Goal: Task Accomplishment & Management: Manage account settings

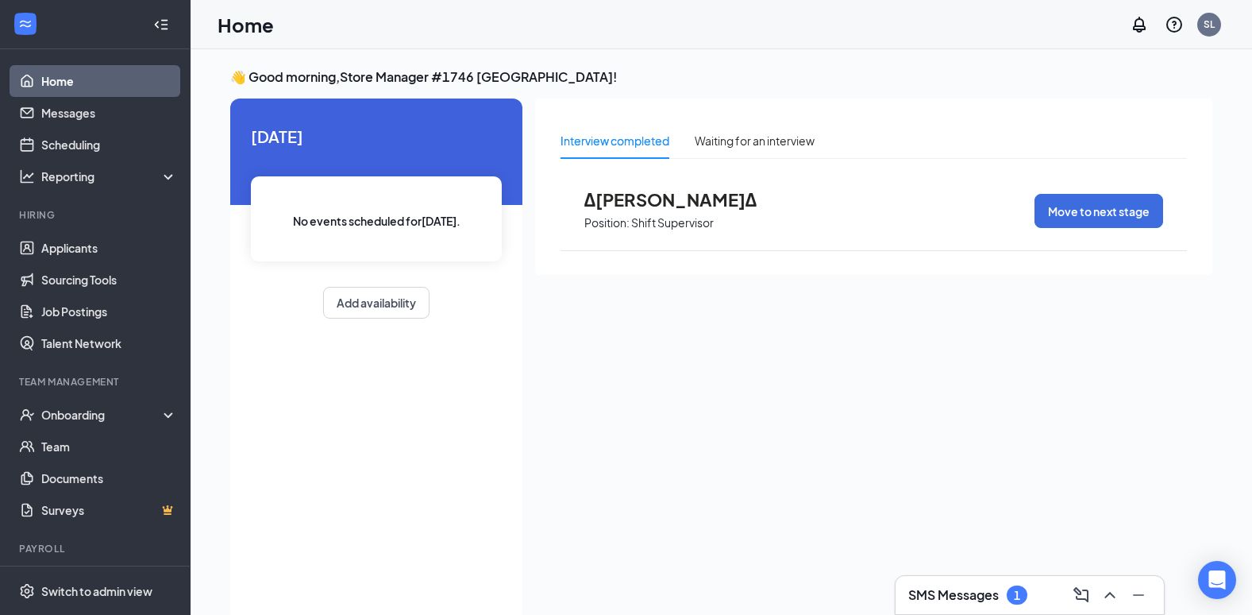
click at [977, 591] on h3 "SMS Messages" at bounding box center [953, 594] width 91 height 17
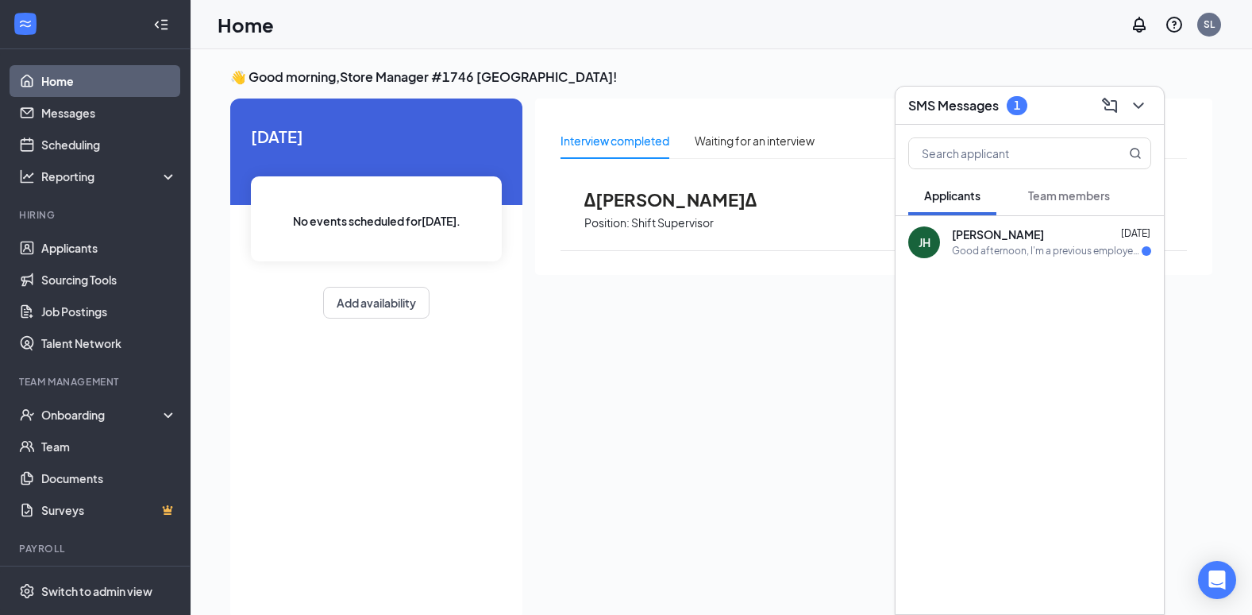
click at [1001, 264] on div "[PERSON_NAME] [DATE] Good afternoon, I'm a previous employee from [PERSON_NAME]…" at bounding box center [1030, 242] width 268 height 52
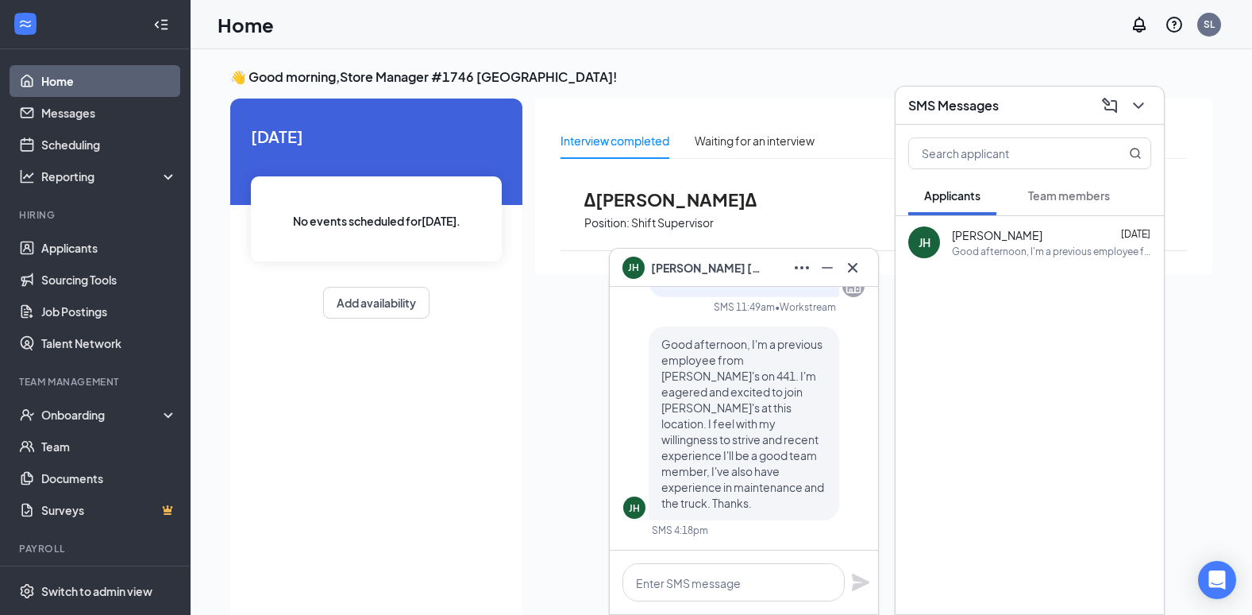
scroll to position [33, 0]
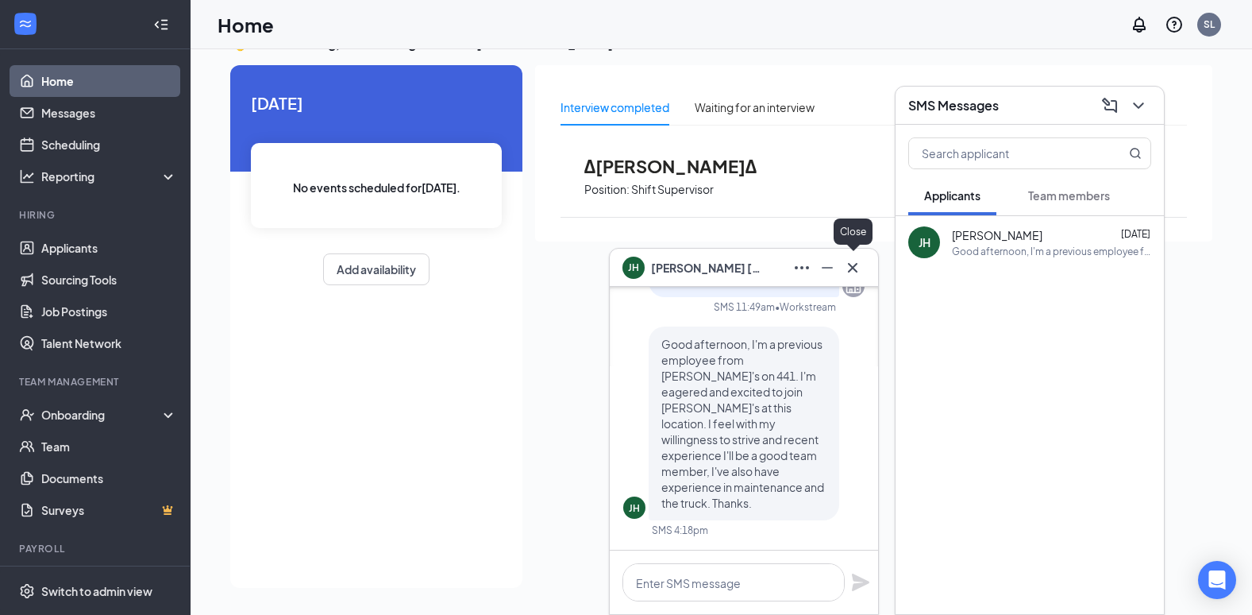
click at [849, 270] on icon "Cross" at bounding box center [852, 267] width 19 height 19
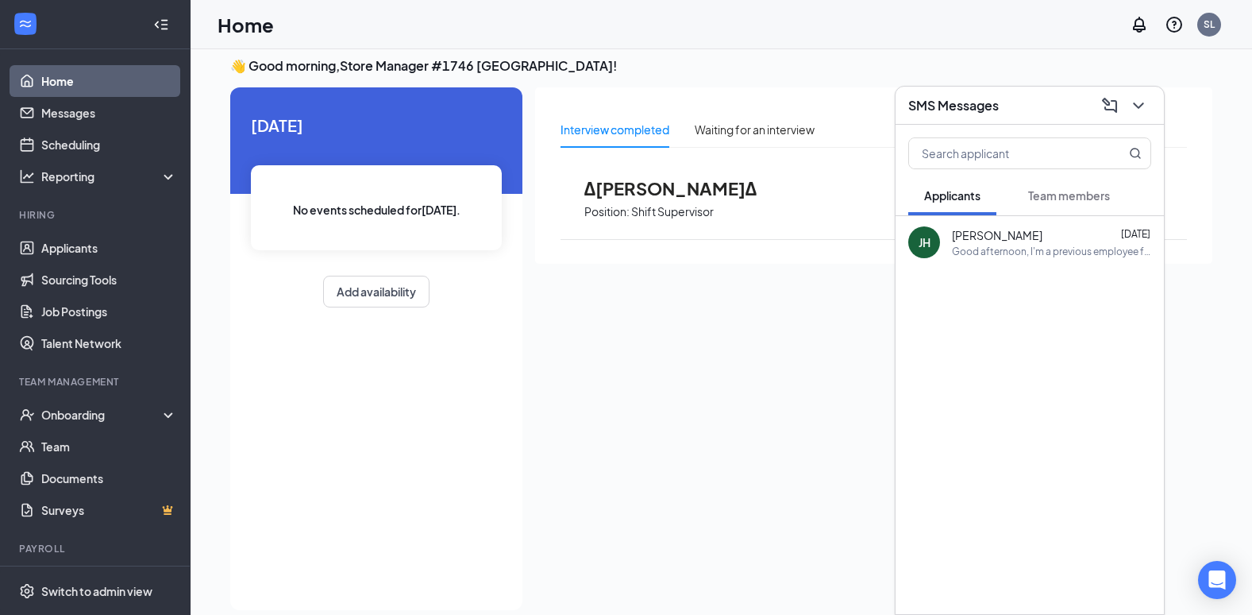
scroll to position [0, 0]
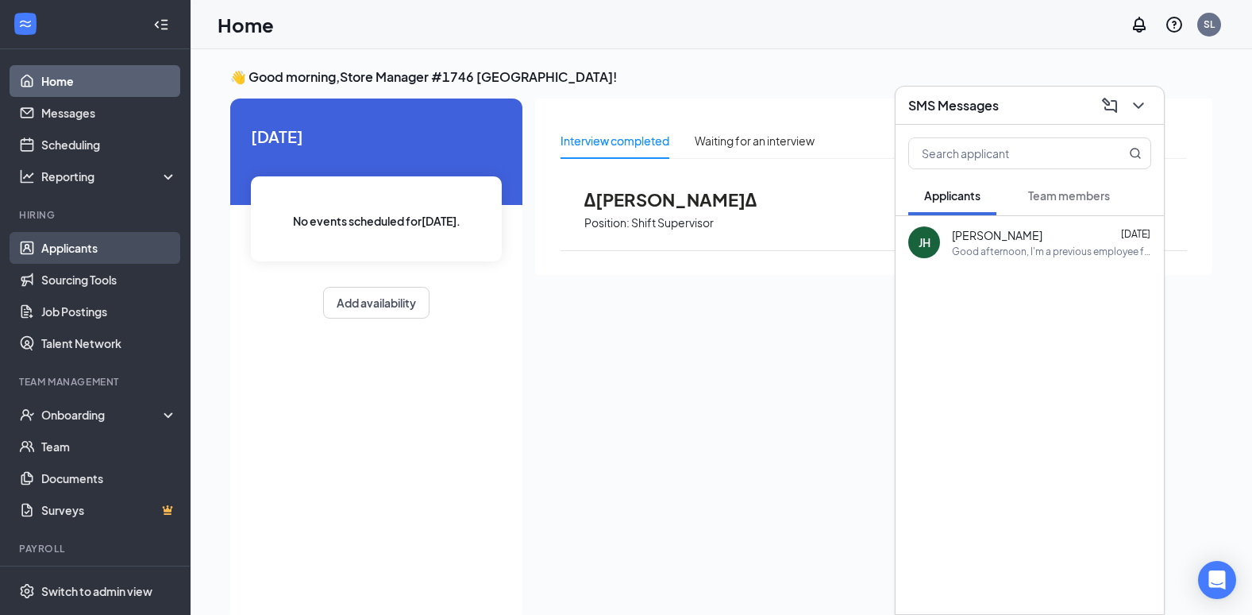
click at [67, 249] on link "Applicants" at bounding box center [109, 248] width 136 height 32
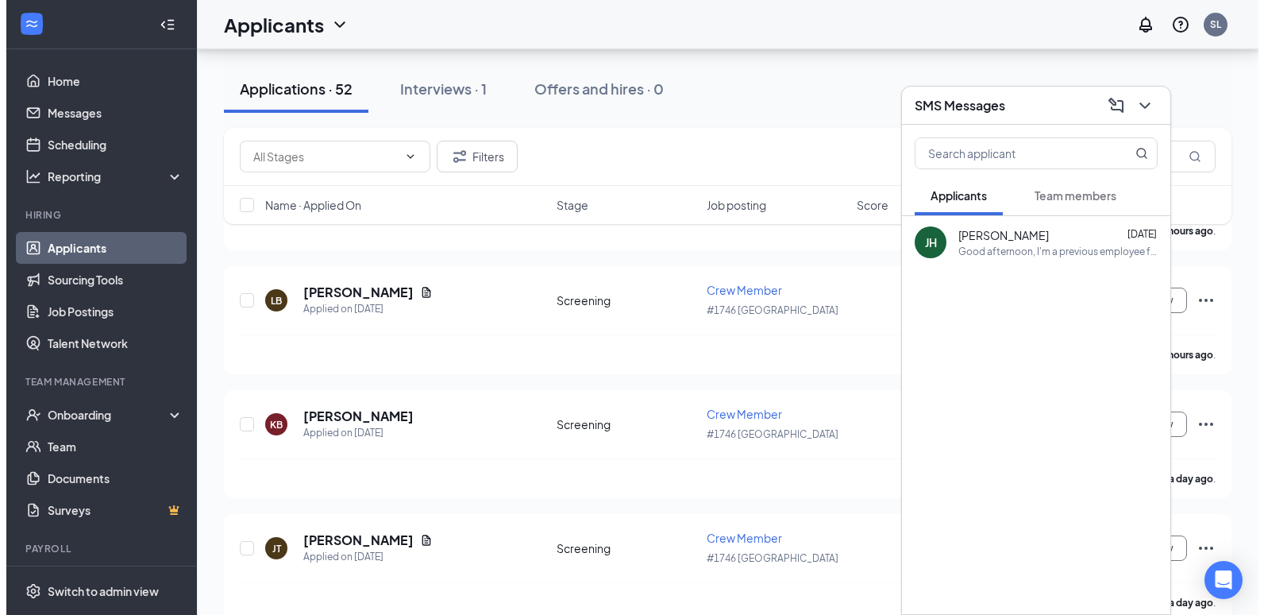
scroll to position [1191, 0]
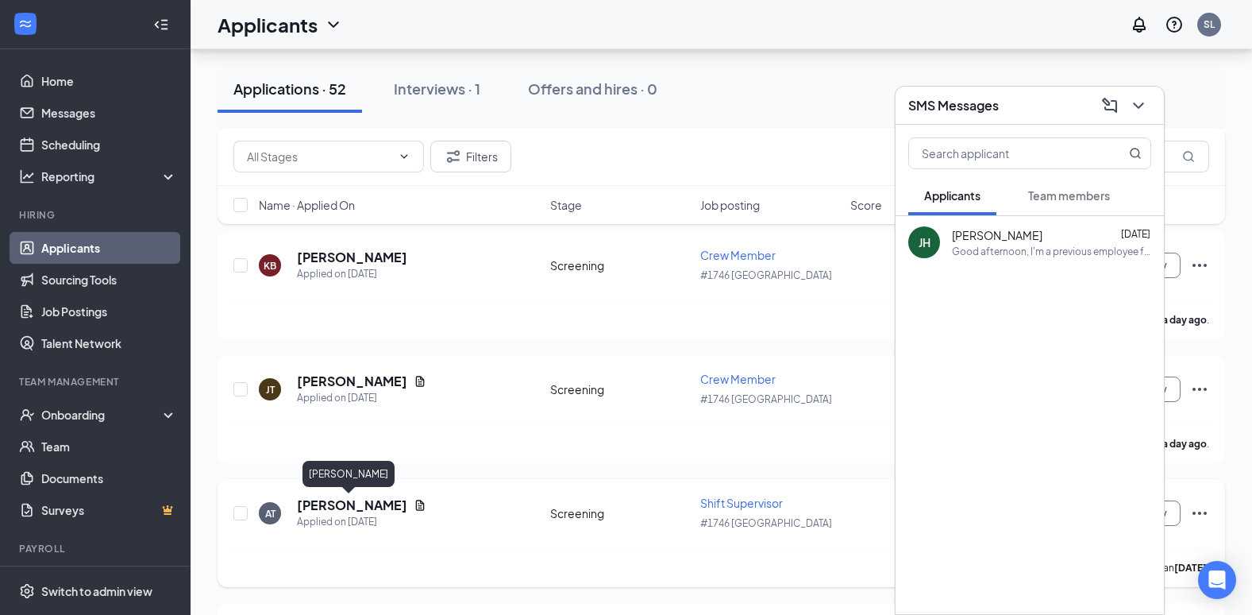
click at [347, 507] on h5 "[PERSON_NAME]" at bounding box center [352, 504] width 110 height 17
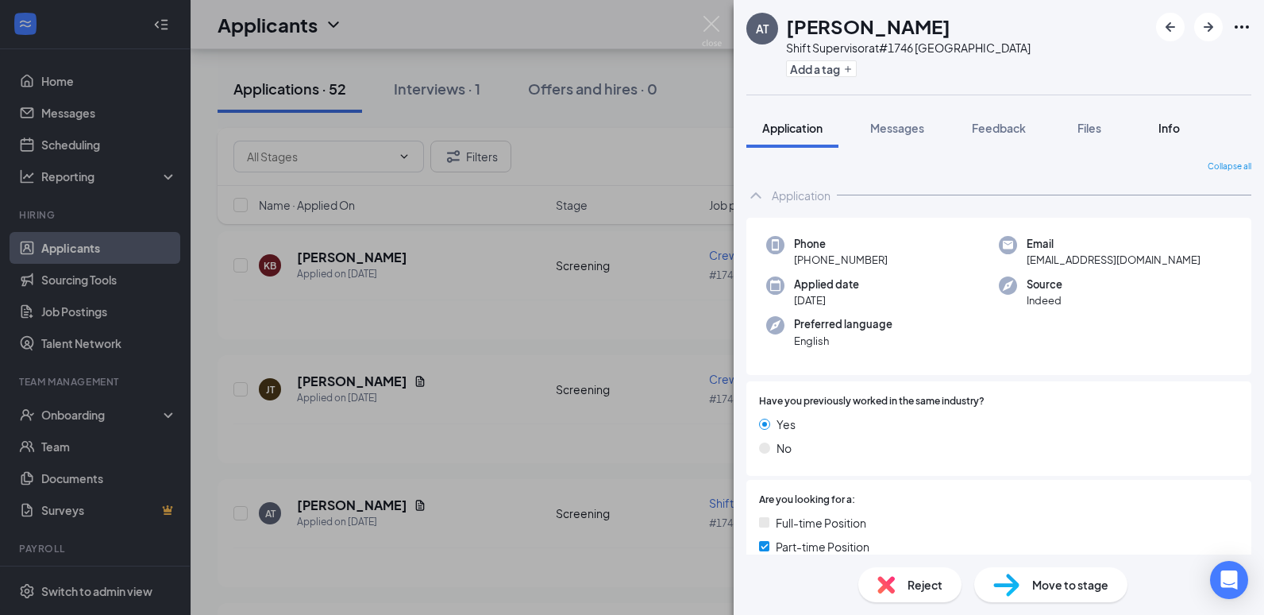
click at [1149, 129] on button "Info" at bounding box center [1169, 128] width 64 height 40
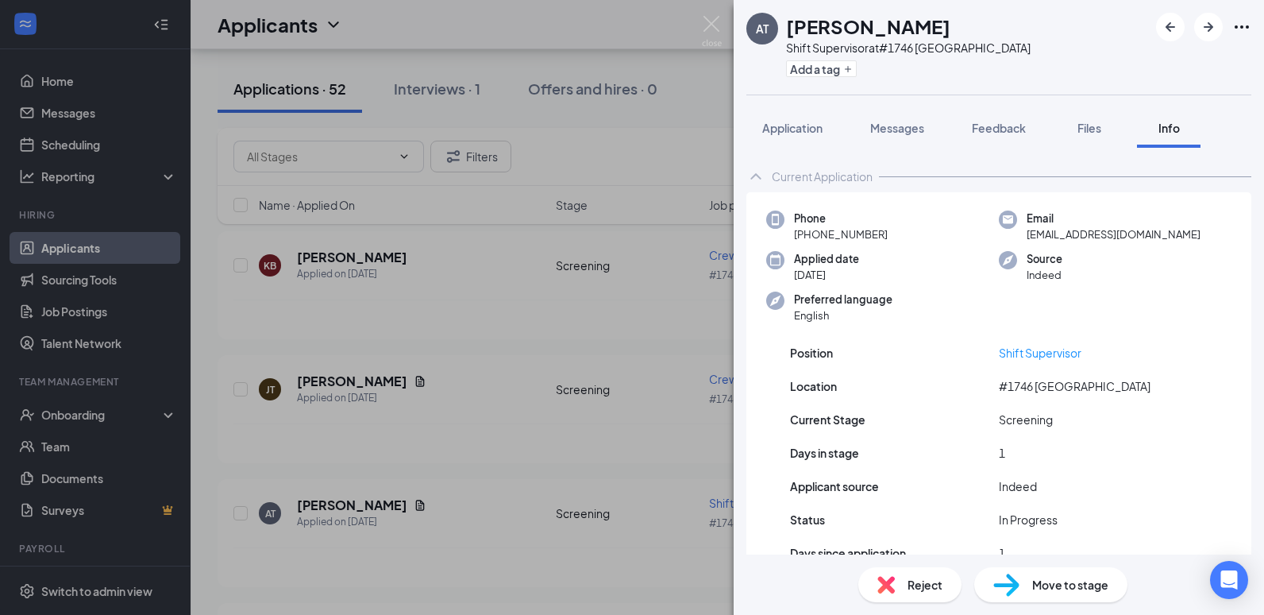
click at [1158, 135] on div "Info" at bounding box center [1169, 128] width 32 height 16
click at [589, 311] on div "AT [PERSON_NAME] Shift Supervisor at #1746 [GEOGRAPHIC_DATA] Add a tag Applicat…" at bounding box center [632, 307] width 1264 height 615
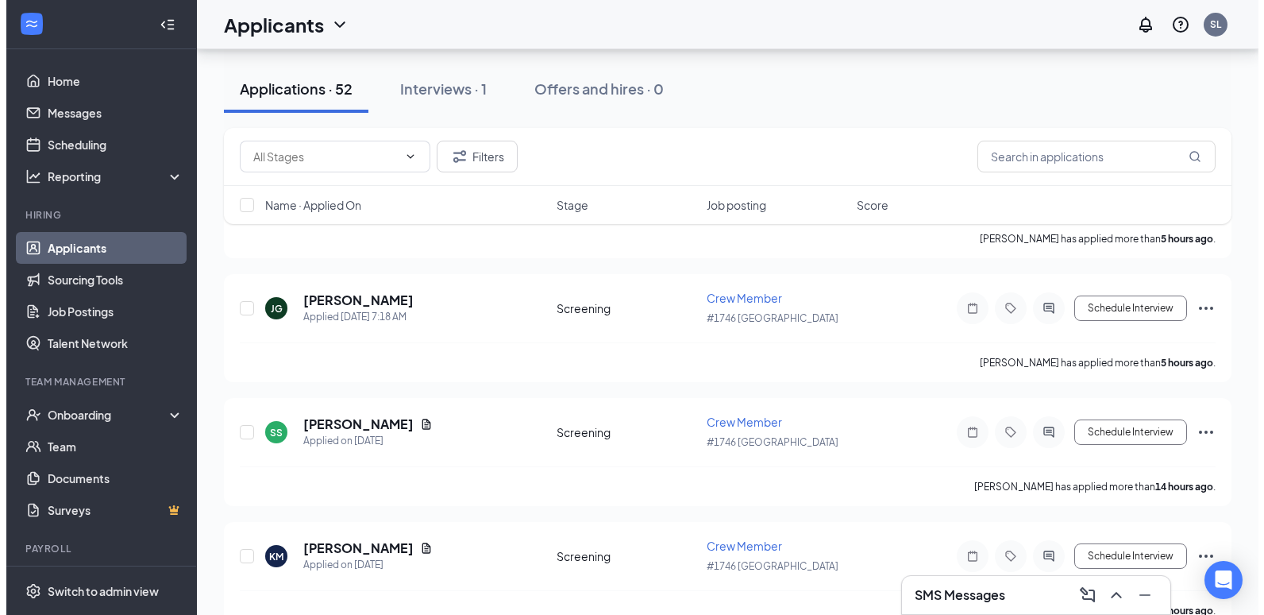
scroll to position [159, 0]
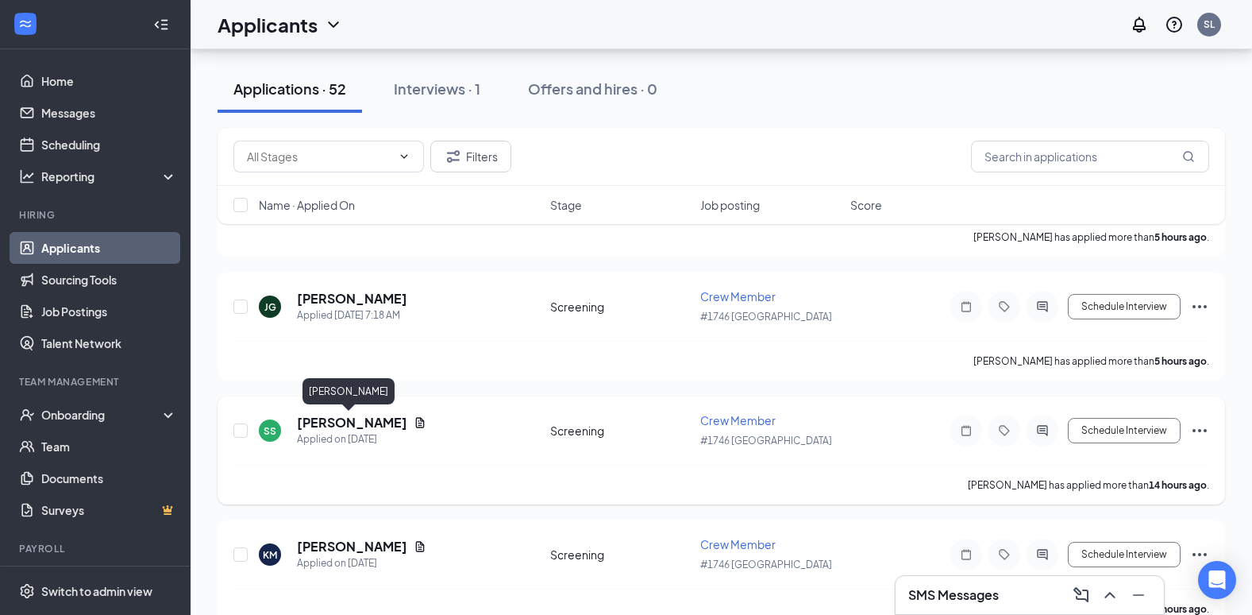
click at [338, 425] on h5 "[PERSON_NAME]" at bounding box center [352, 422] width 110 height 17
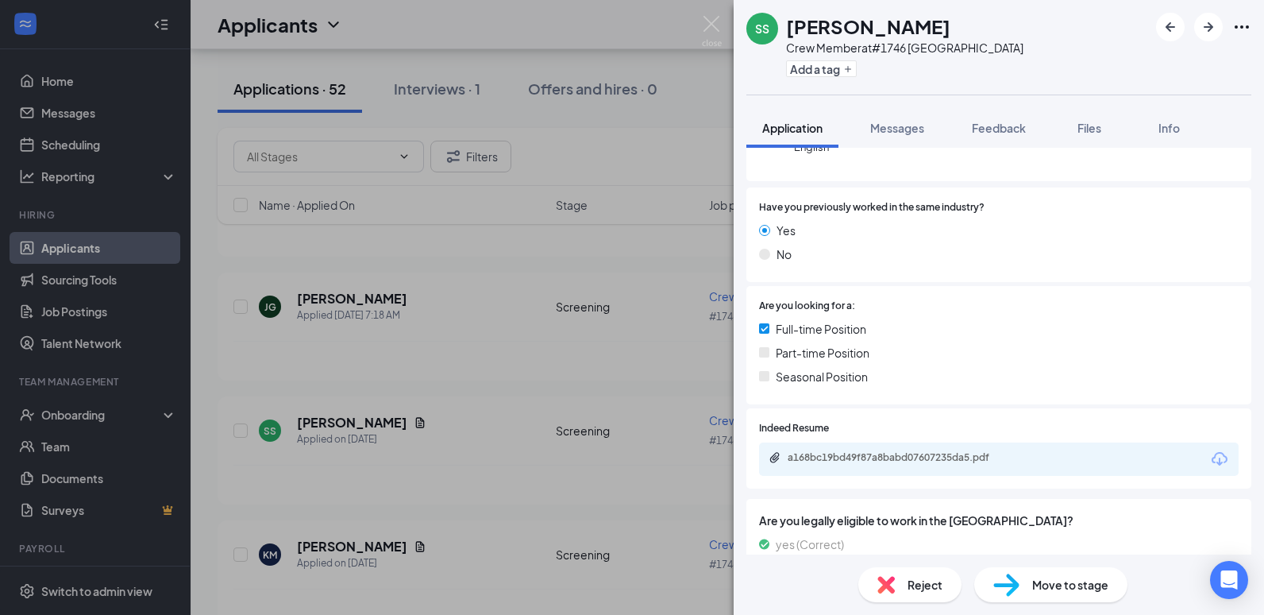
scroll to position [283, 0]
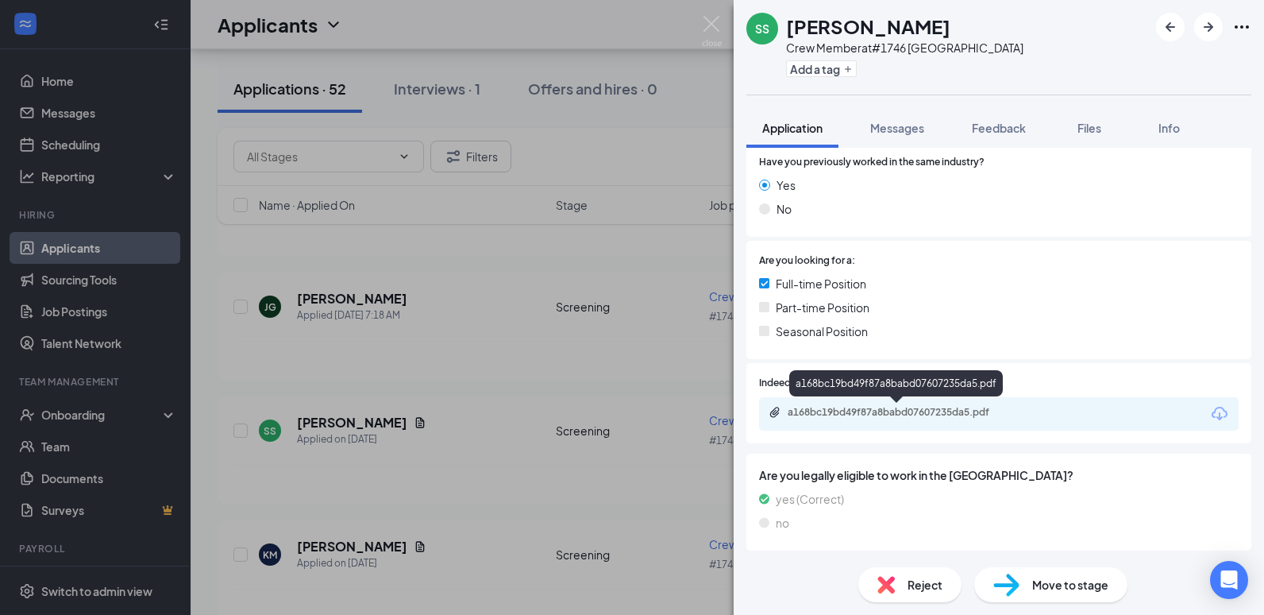
click at [811, 407] on div "a168bc19bd49f87a8babd07607235da5.pdf" at bounding box center [899, 412] width 222 height 13
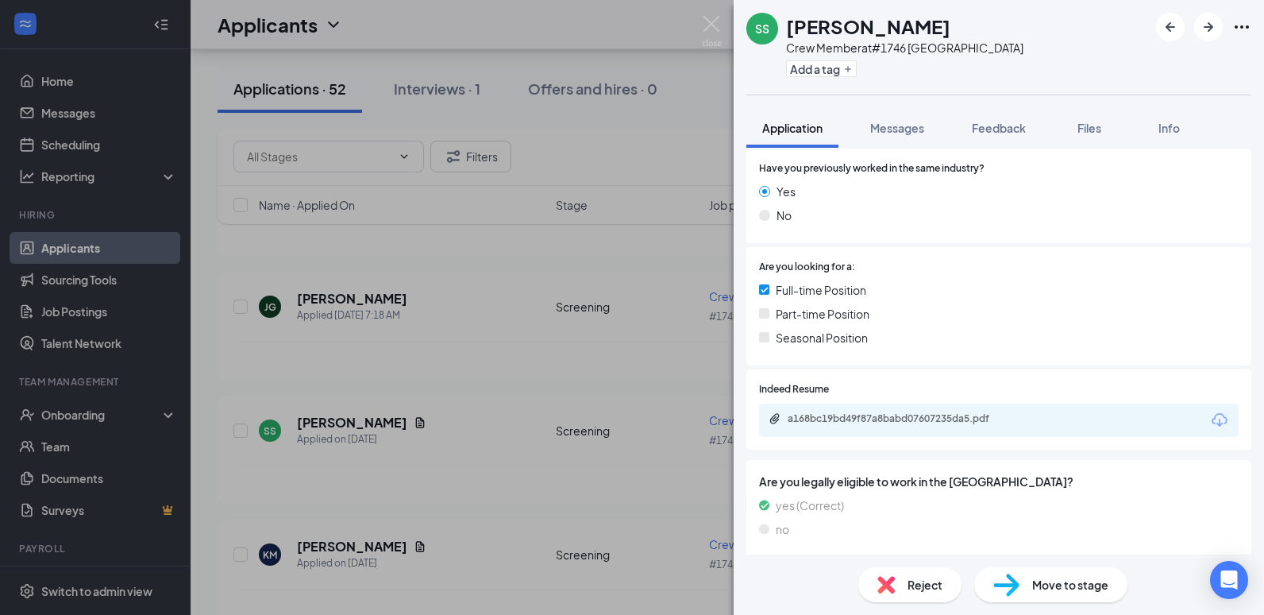
click at [1028, 584] on div "Move to stage" at bounding box center [1050, 584] width 153 height 35
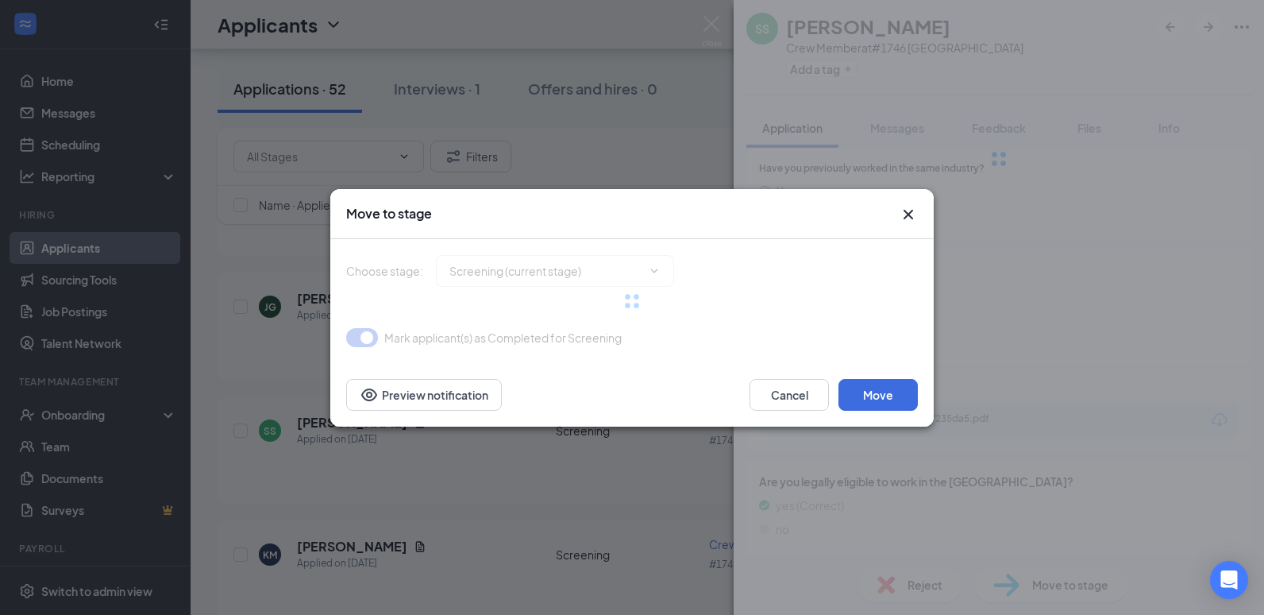
type input "Onsite Interview (next stage)"
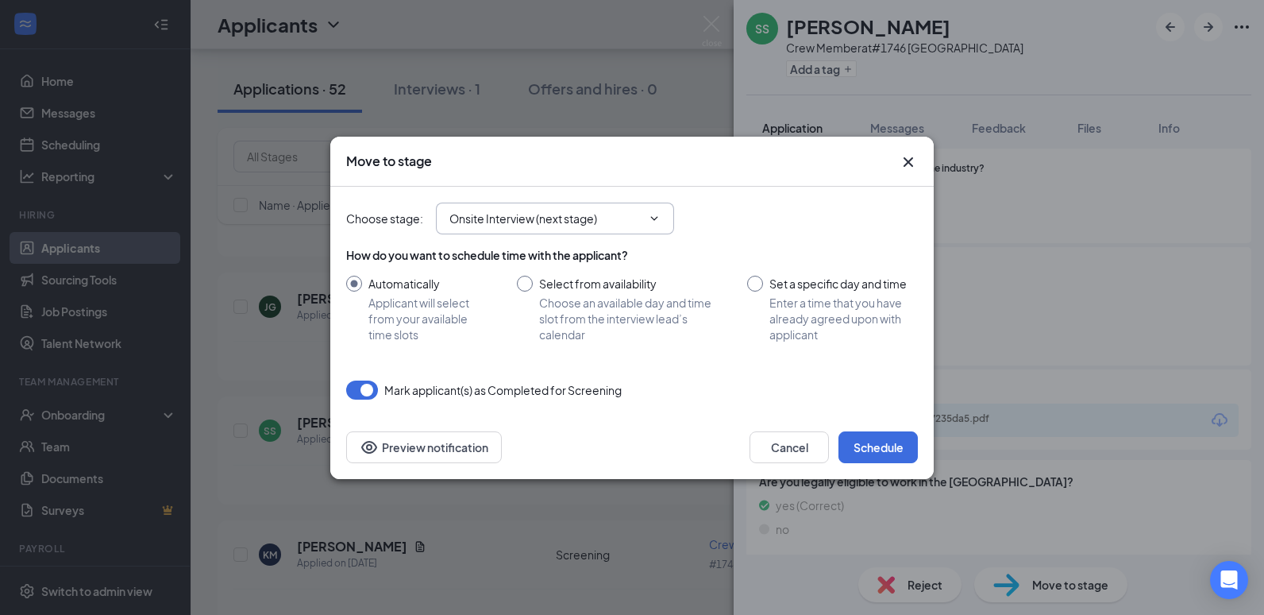
click at [518, 214] on input "Onsite Interview (next stage)" at bounding box center [545, 218] width 192 height 17
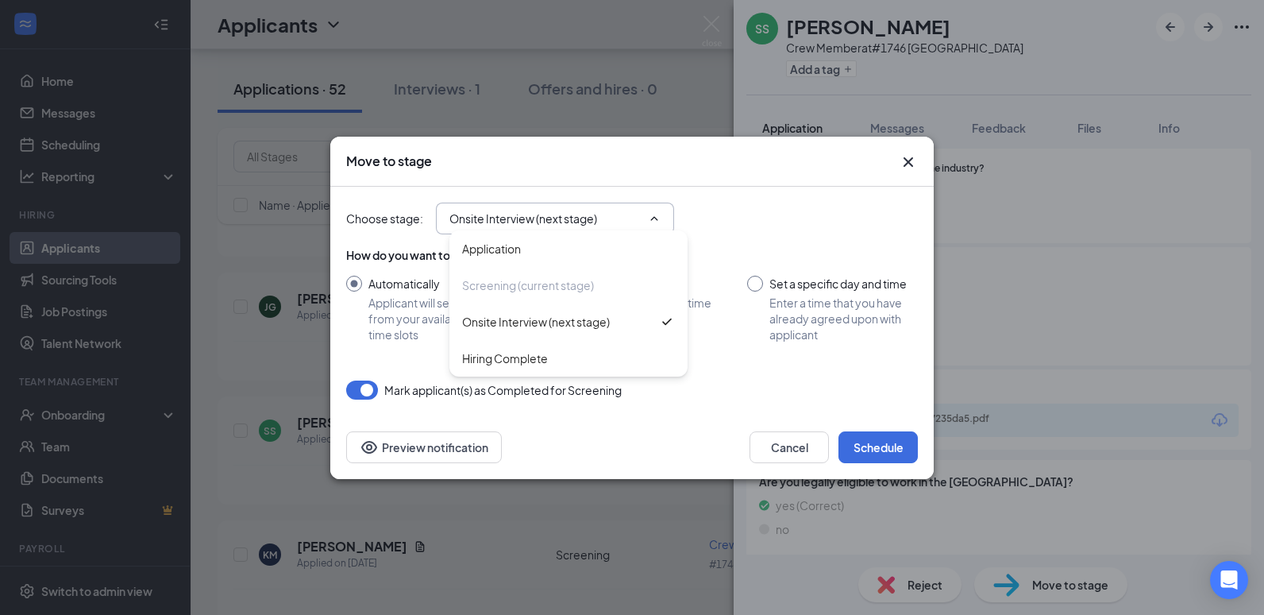
click at [519, 214] on input "Onsite Interview (next stage)" at bounding box center [545, 218] width 192 height 17
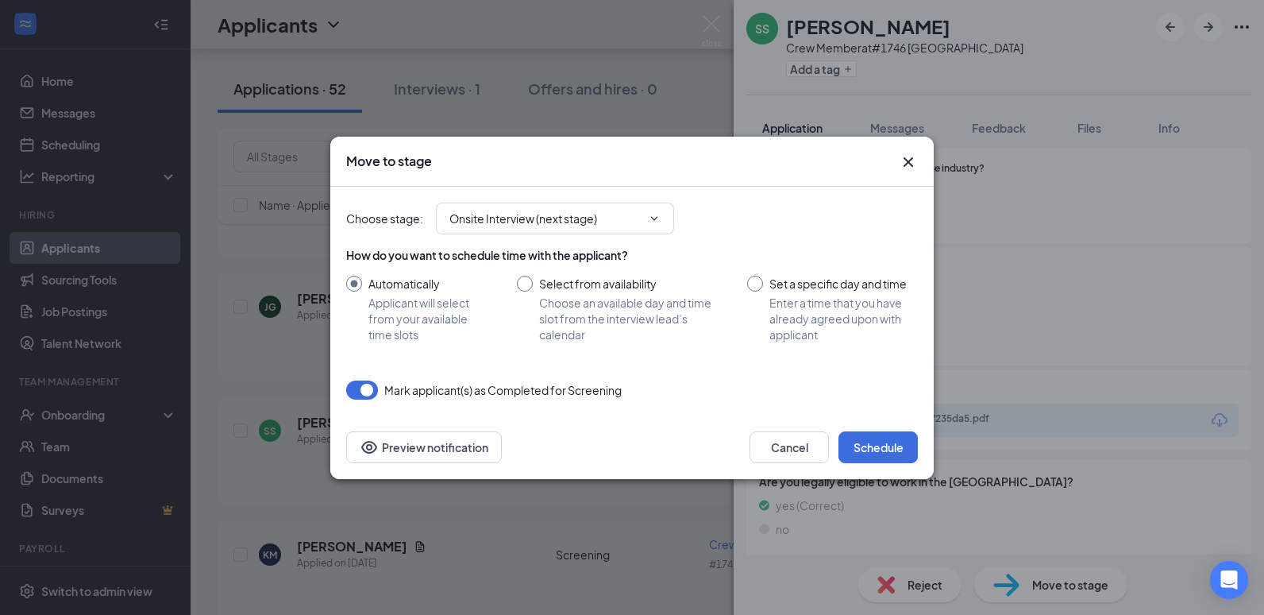
click at [880, 425] on div "Cancel Schedule Preview notification" at bounding box center [631, 447] width 603 height 64
click at [888, 445] on button "Schedule" at bounding box center [877, 447] width 79 height 32
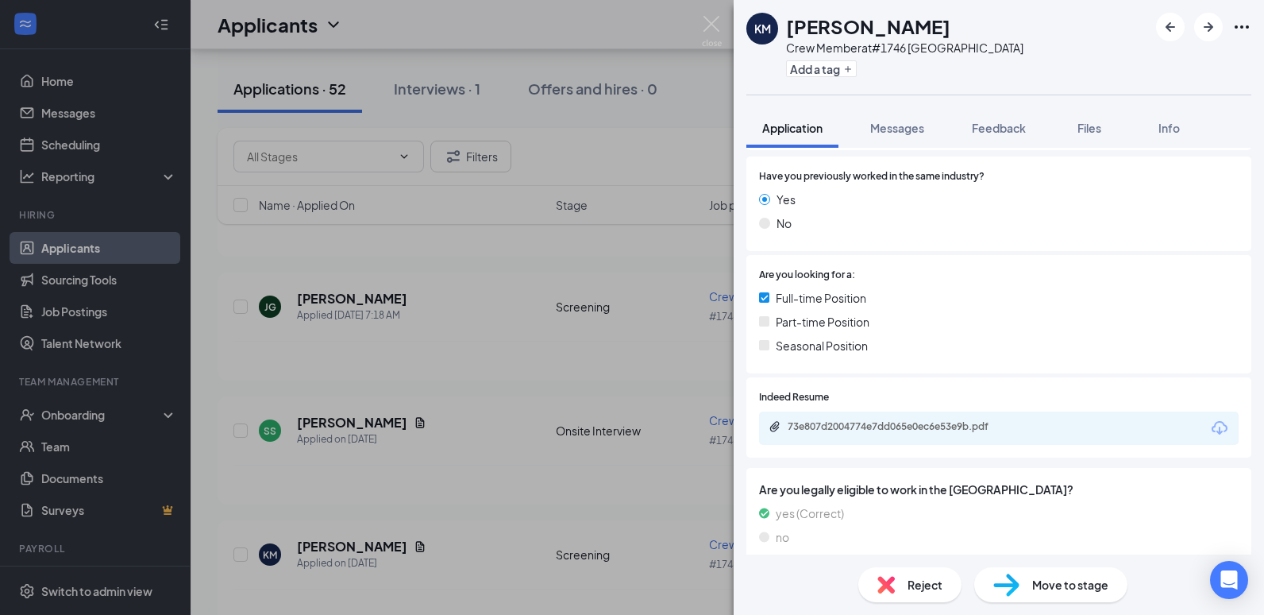
scroll to position [283, 0]
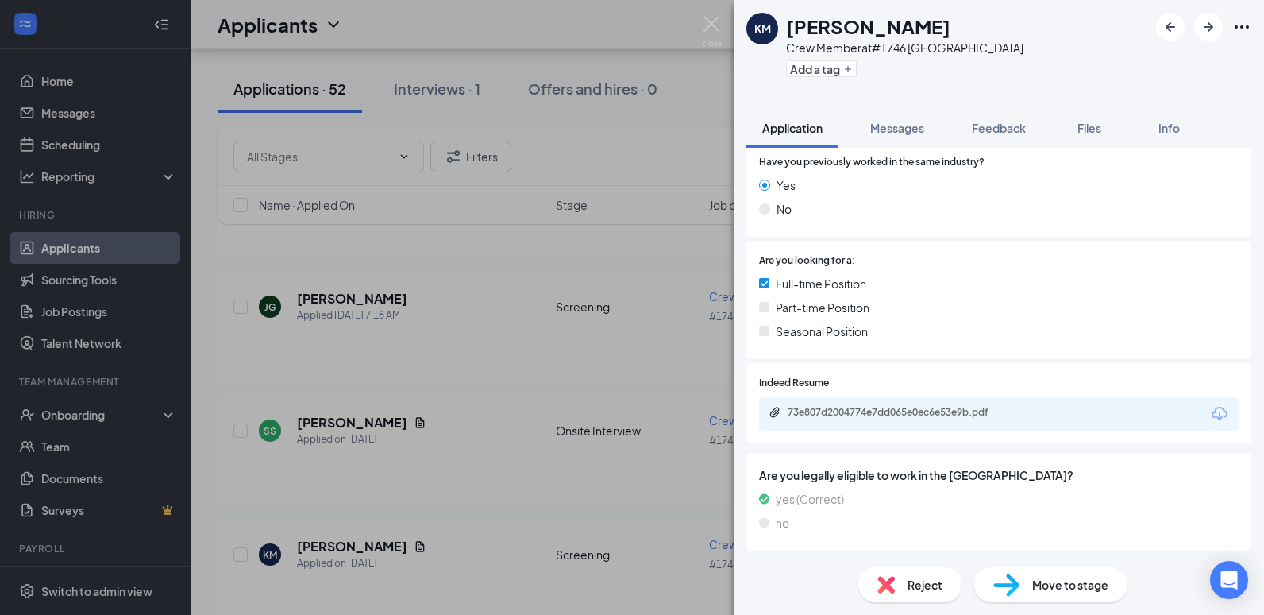
click at [542, 148] on div "KM [PERSON_NAME] Crew Member at #1746 [GEOGRAPHIC_DATA] Add a tag Application M…" at bounding box center [632, 307] width 1264 height 615
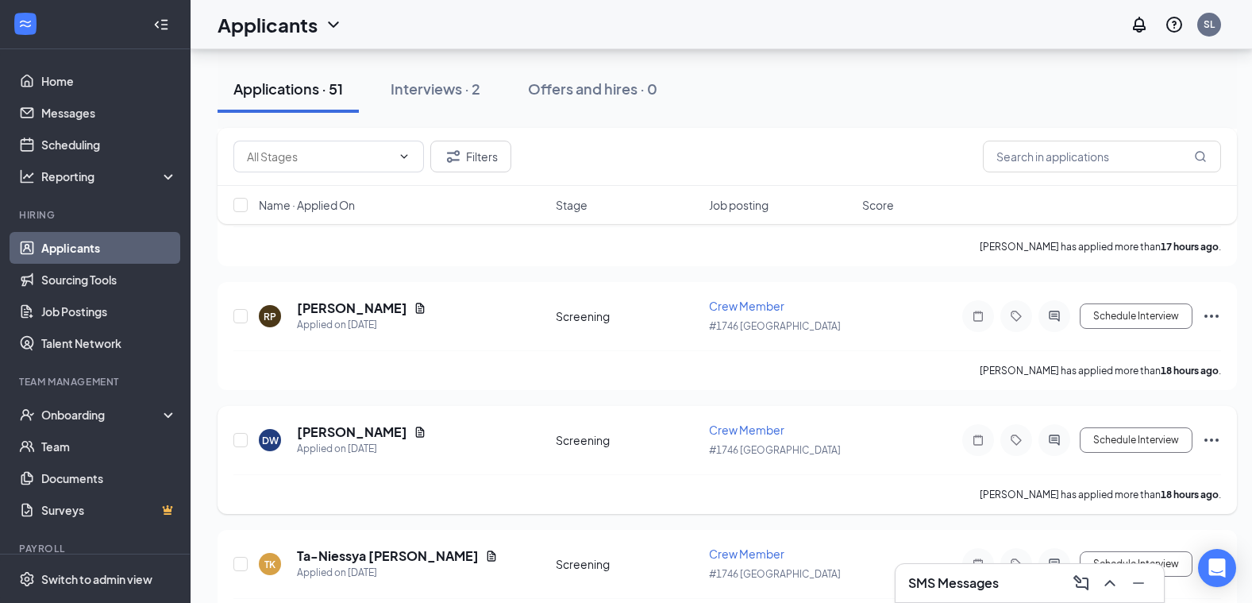
scroll to position [476, 0]
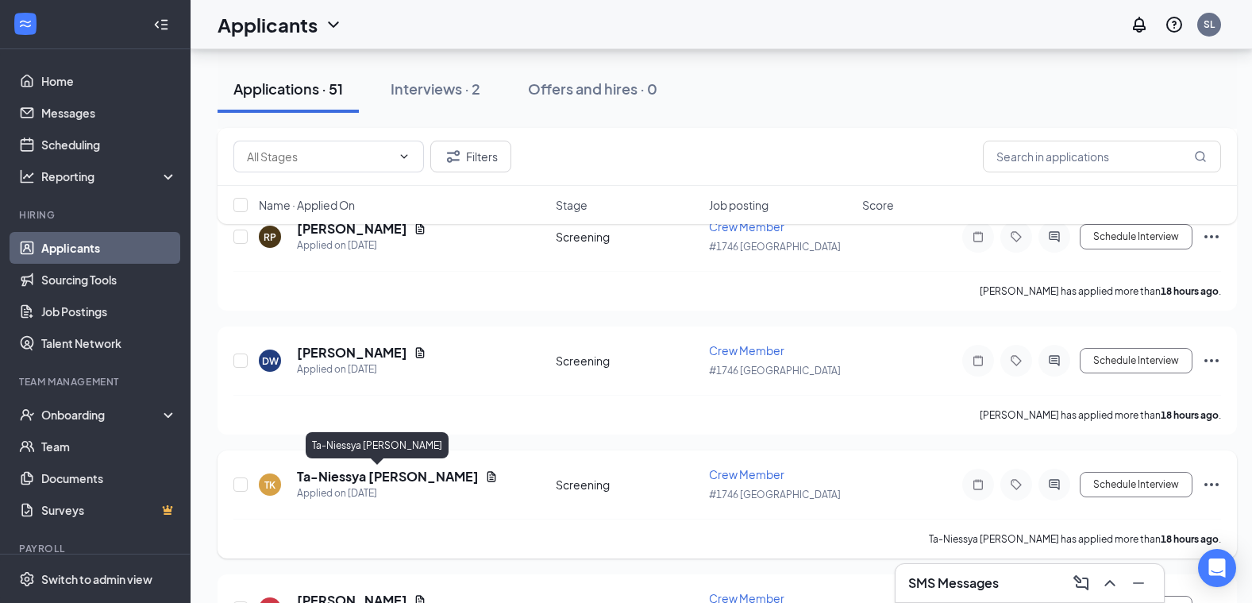
click at [359, 476] on h5 "Ta-Niessya [PERSON_NAME]" at bounding box center [388, 476] width 182 height 17
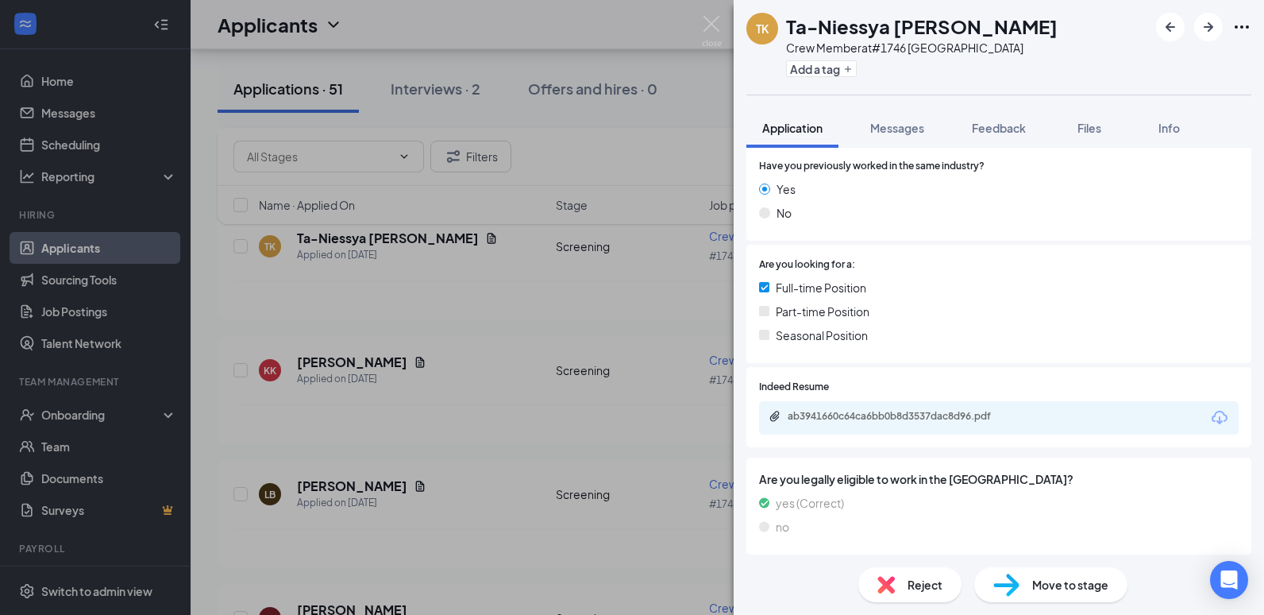
scroll to position [283, 0]
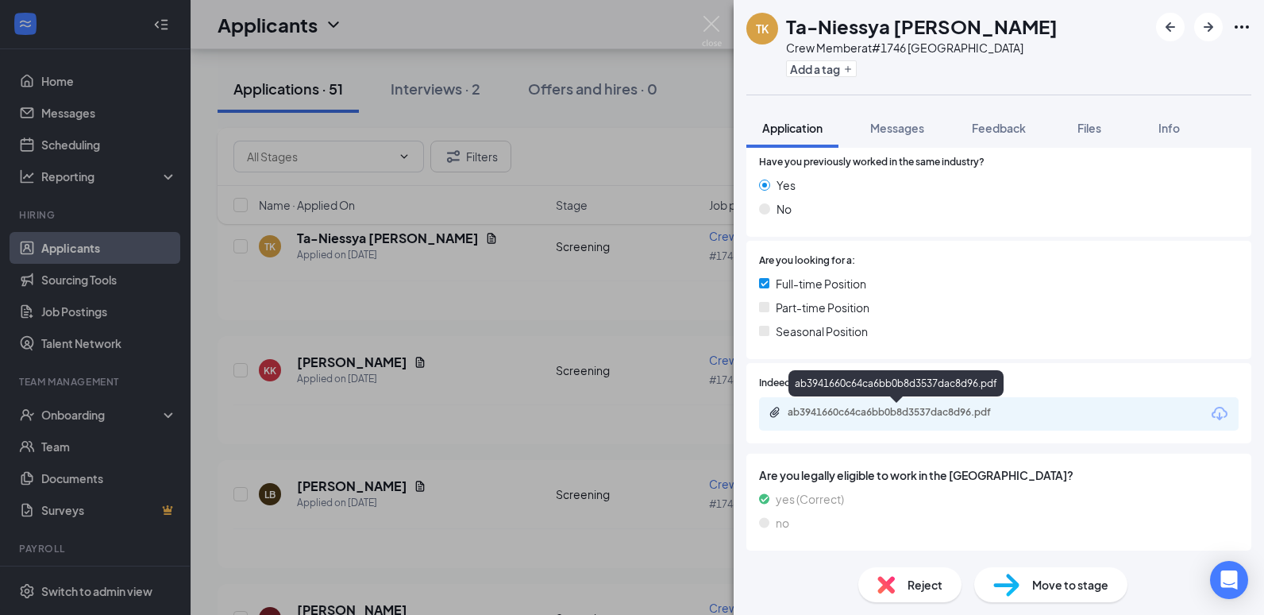
click at [847, 410] on div "ab3941660c64ca6bb0b8d3537dac8d96.pdf" at bounding box center [899, 412] width 222 height 13
click at [1050, 581] on span "Move to stage" at bounding box center [1070, 584] width 76 height 17
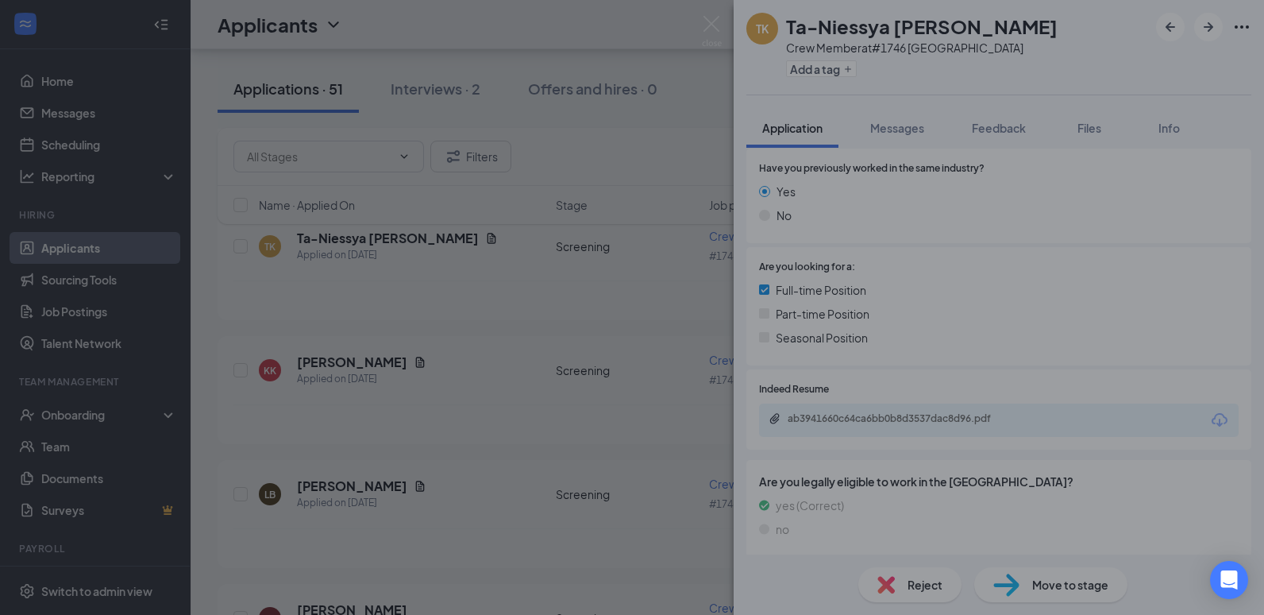
type input "Onsite Interview (next stage)"
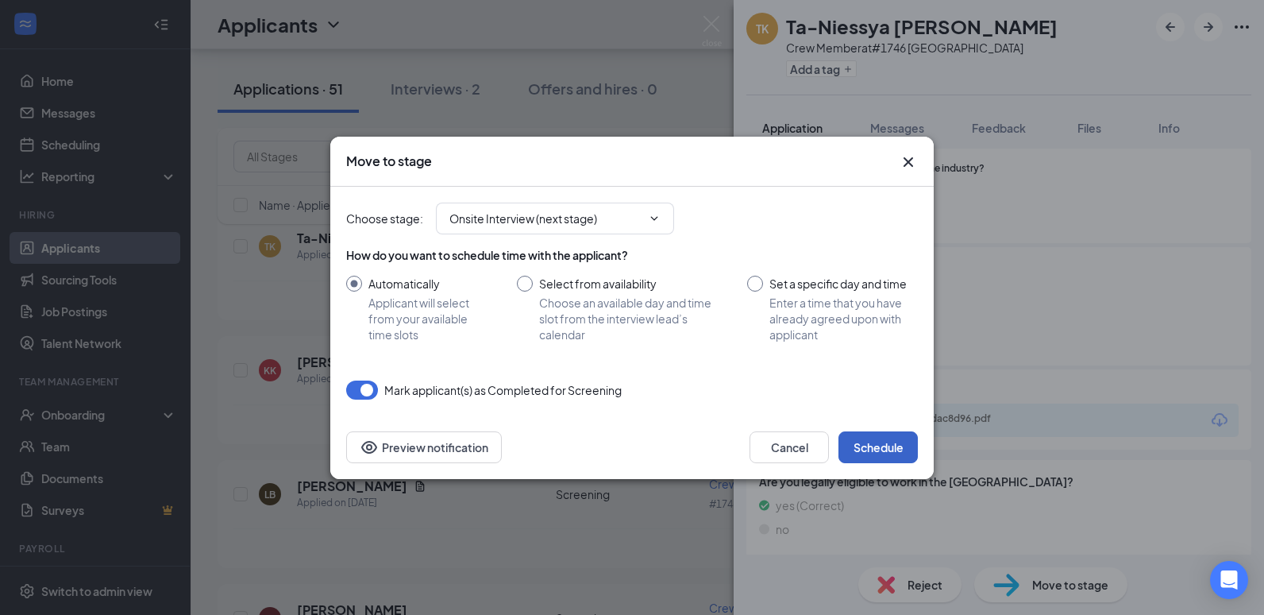
click at [891, 448] on button "Schedule" at bounding box center [877, 447] width 79 height 32
